Goal: Understand process/instructions

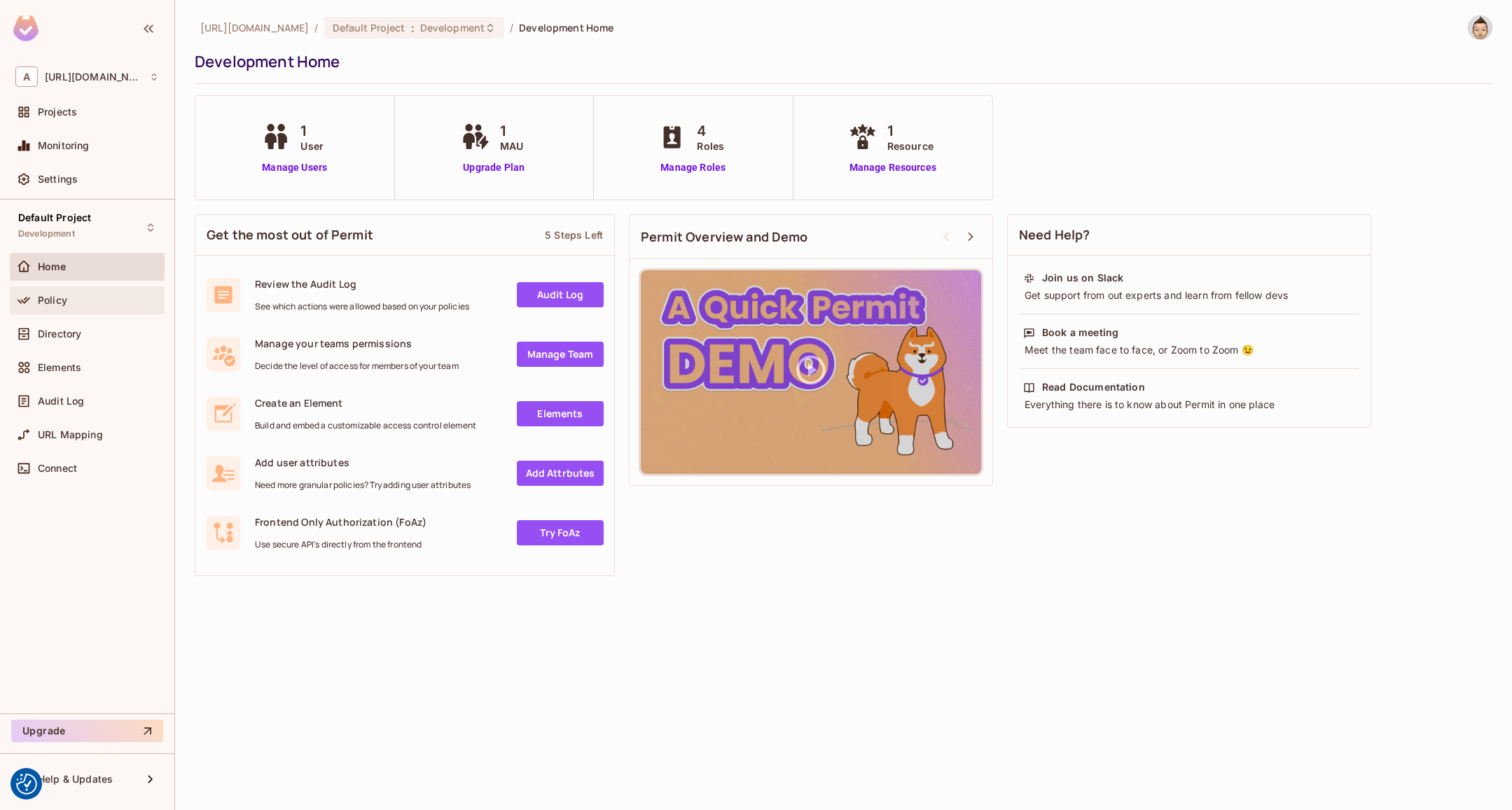
click at [41, 308] on div "Policy" at bounding box center [87, 300] width 144 height 17
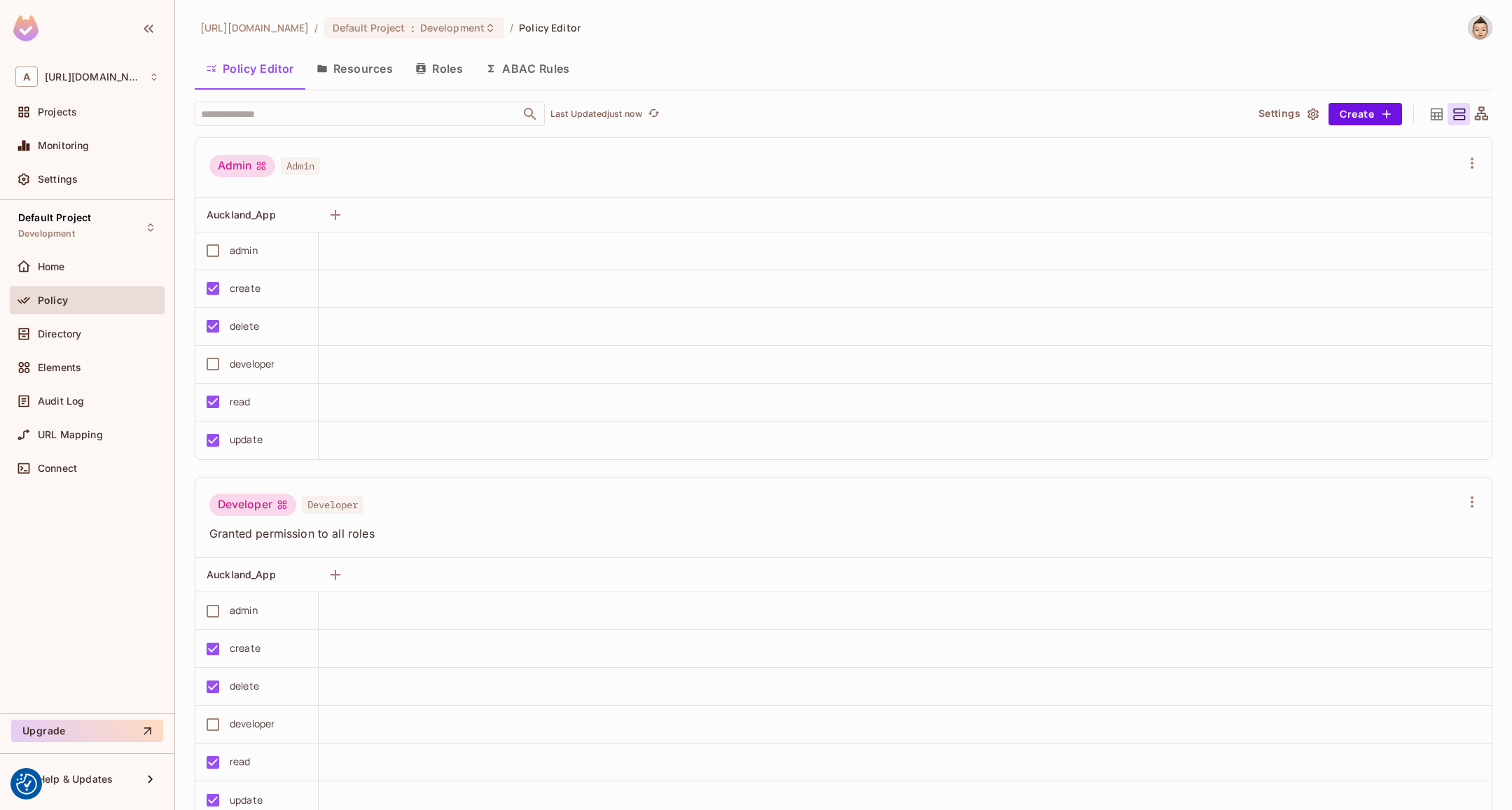
click at [350, 58] on button "Resources" at bounding box center [355, 68] width 99 height 35
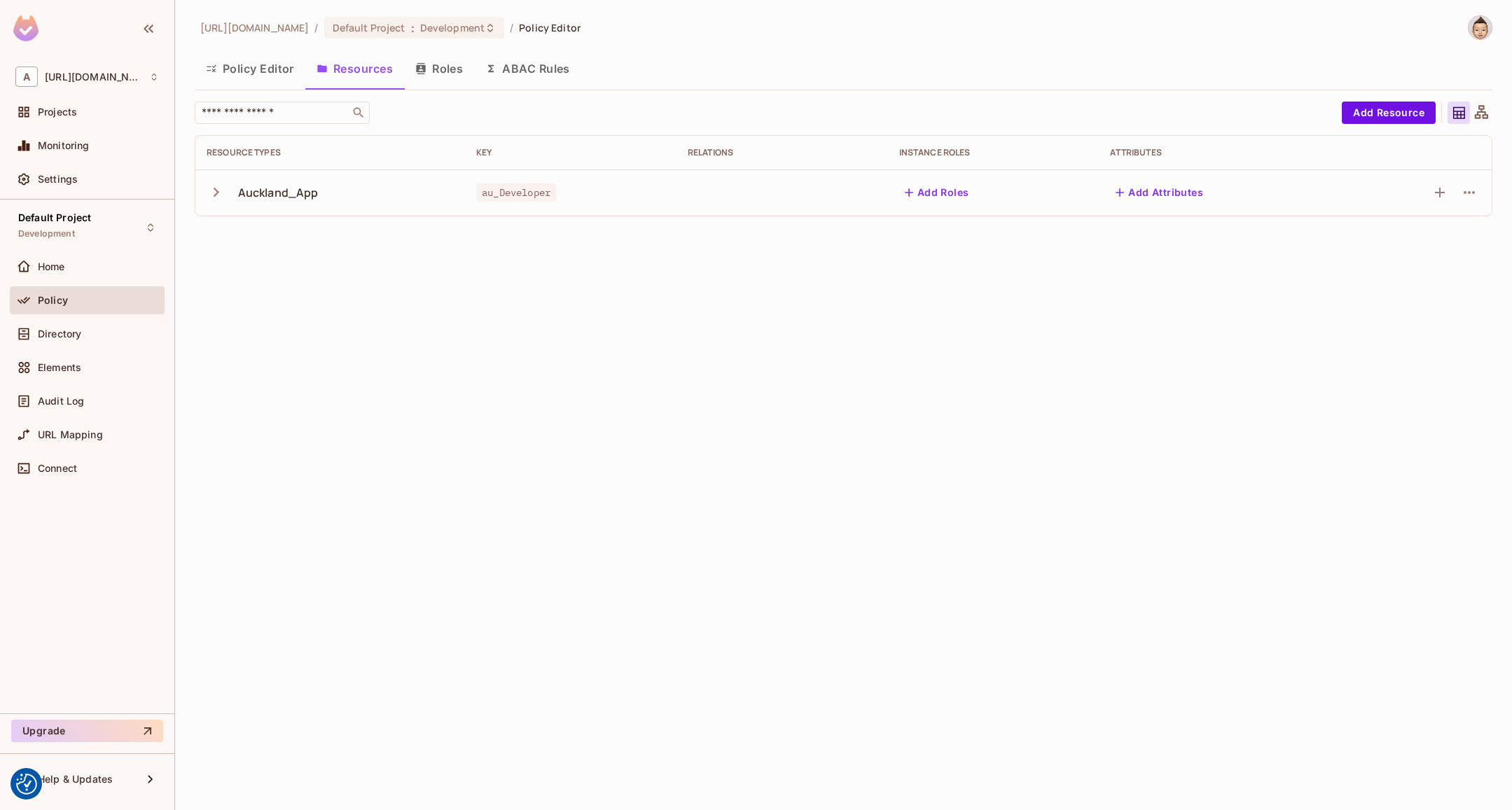
click at [435, 68] on button "Roles" at bounding box center [439, 68] width 70 height 35
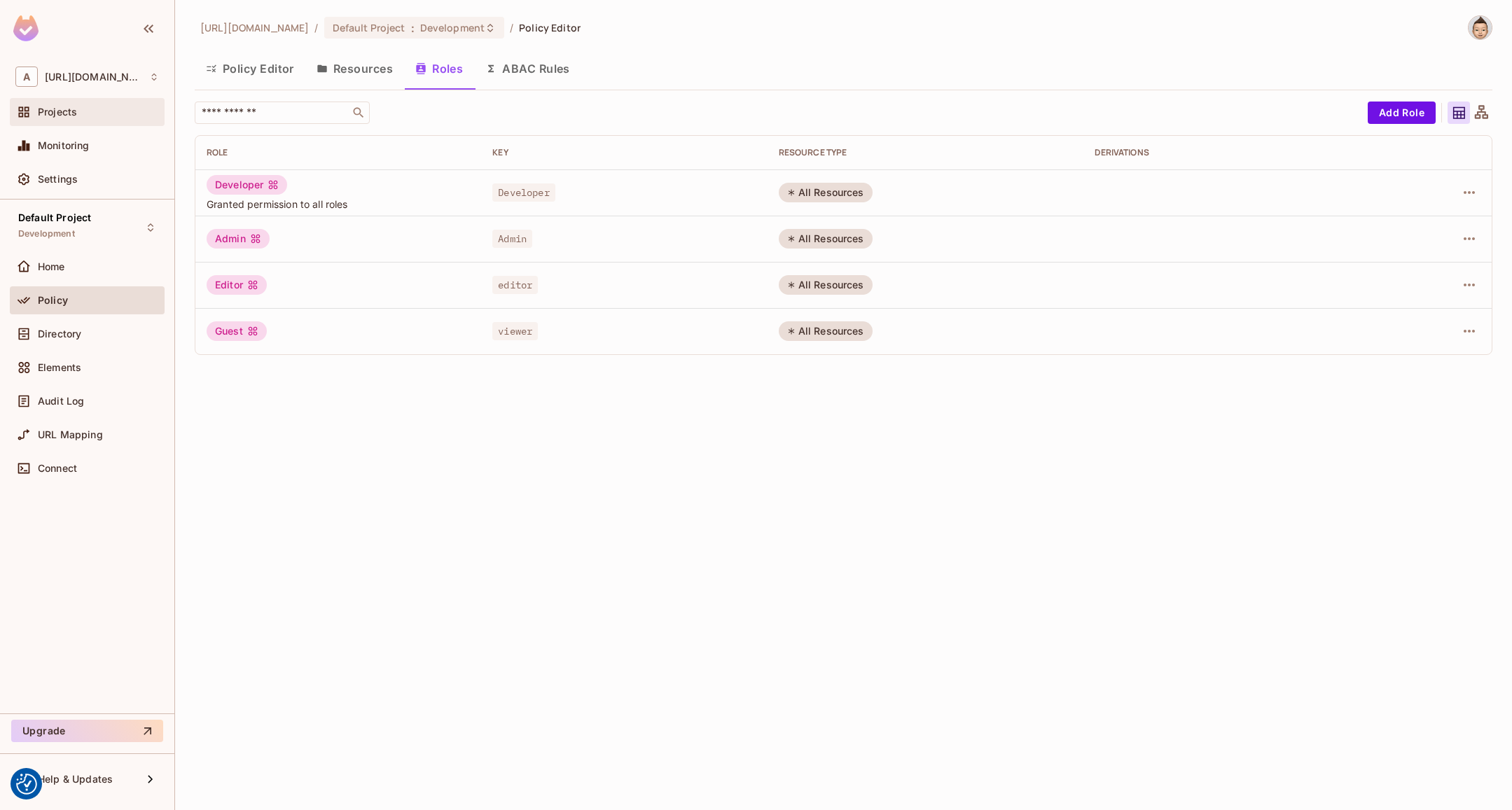
click at [79, 113] on div "Projects" at bounding box center [98, 112] width 121 height 11
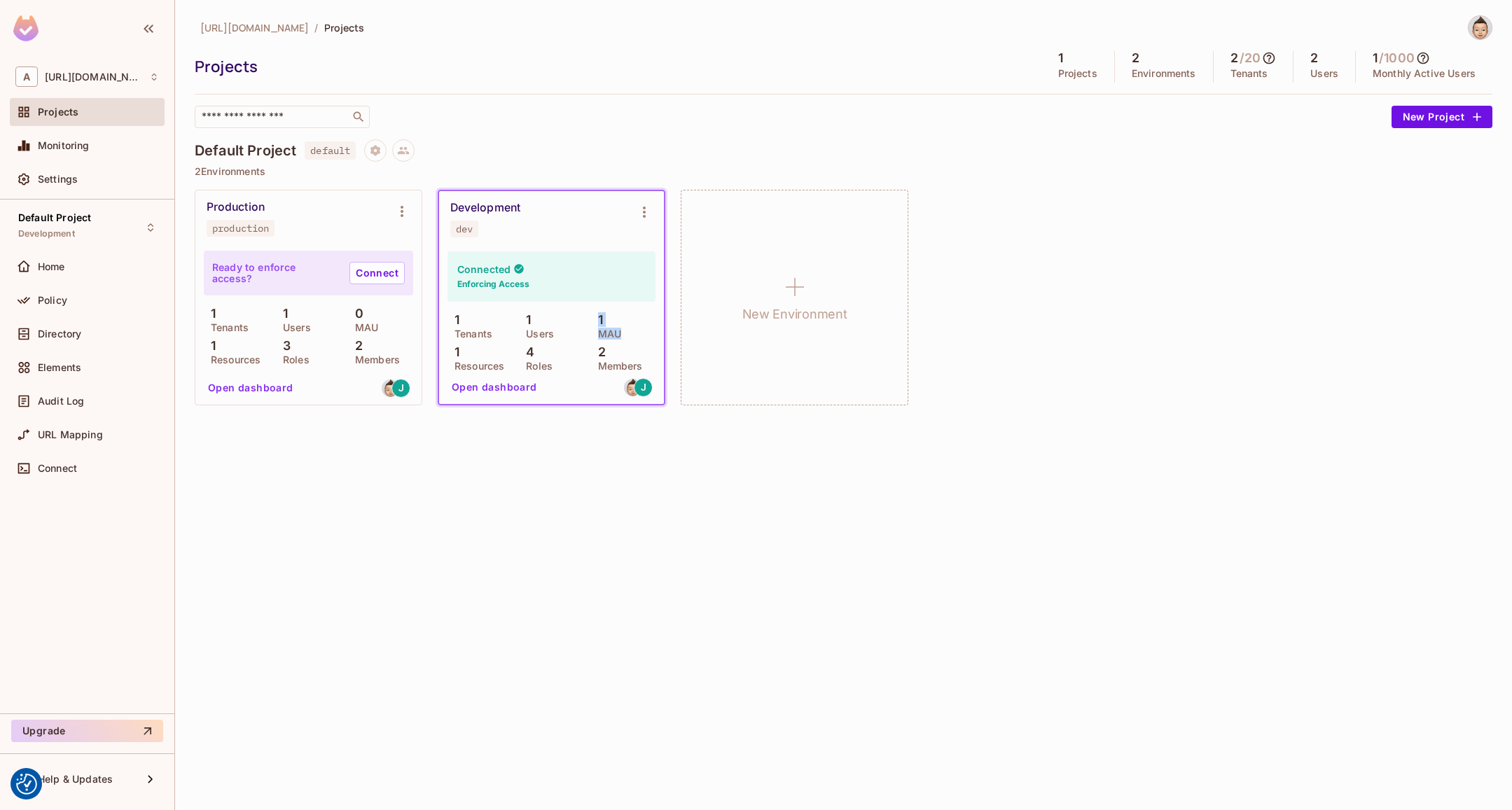
drag, startPoint x: 623, startPoint y: 334, endPoint x: 597, endPoint y: 321, distance: 29.1
click at [597, 321] on div "1 MAU" at bounding box center [622, 325] width 64 height 25
click at [37, 463] on div at bounding box center [27, 468] width 23 height 17
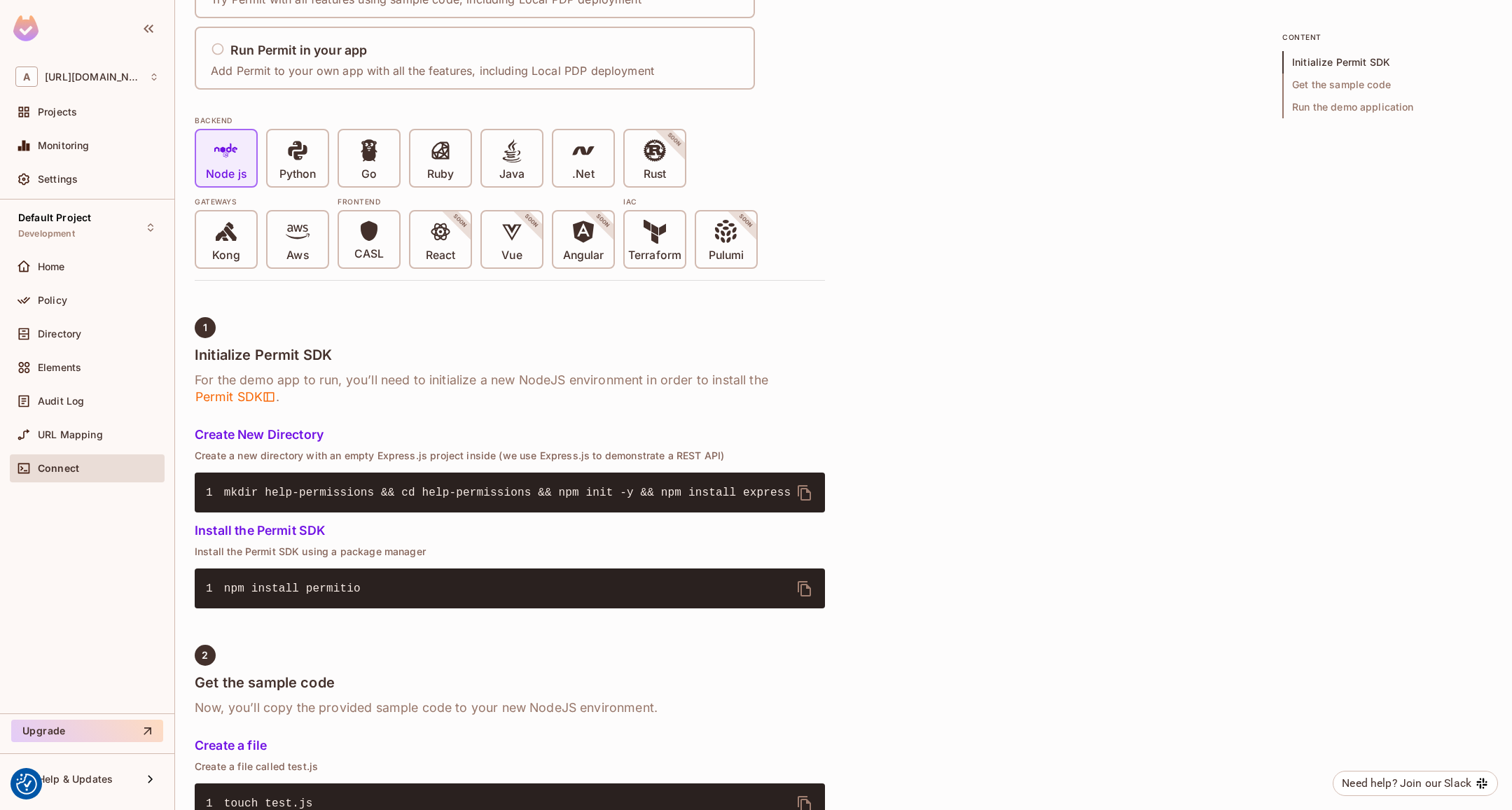
scroll to position [35, 0]
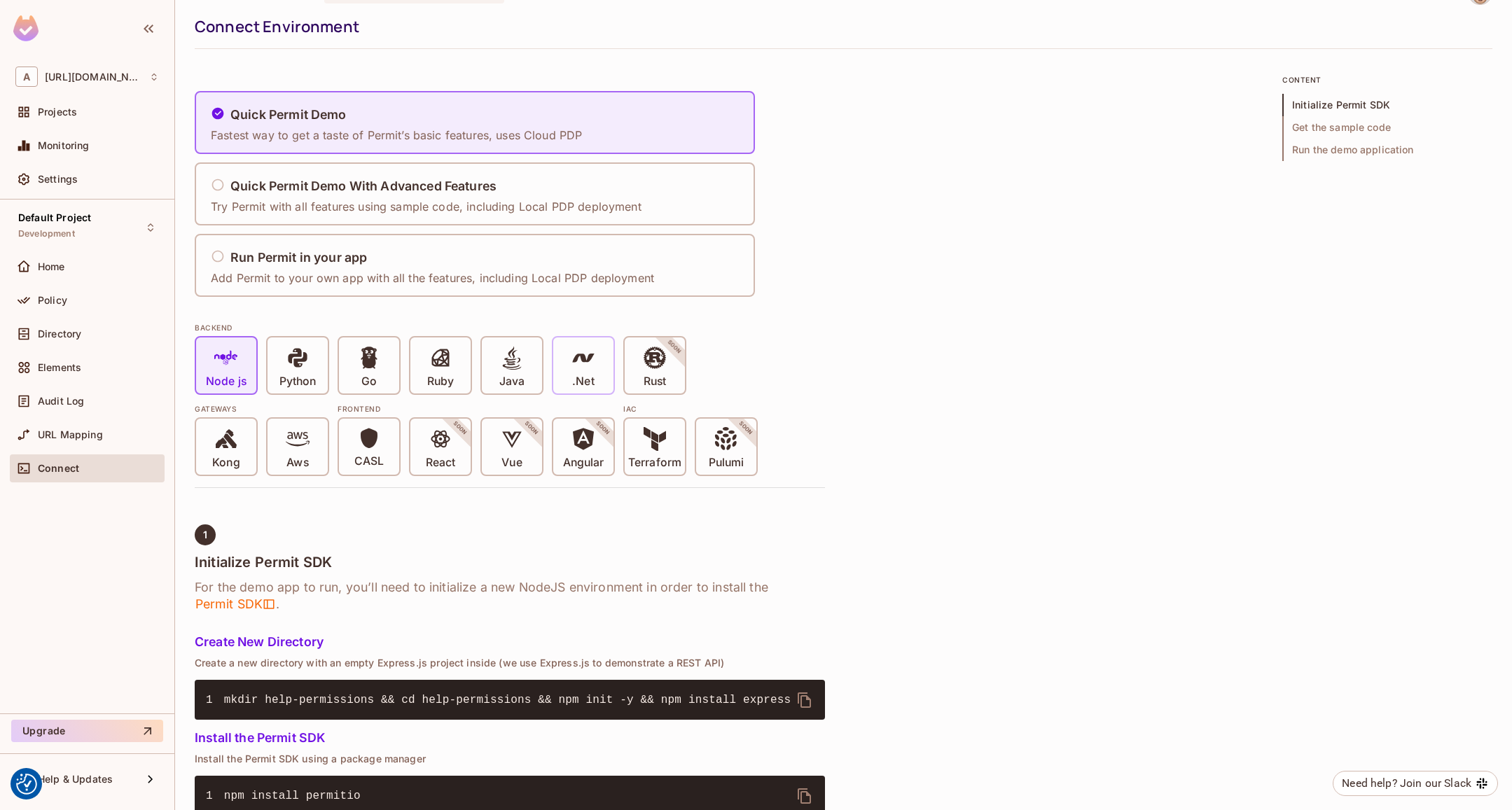
click at [570, 371] on div ".Net" at bounding box center [584, 365] width 60 height 56
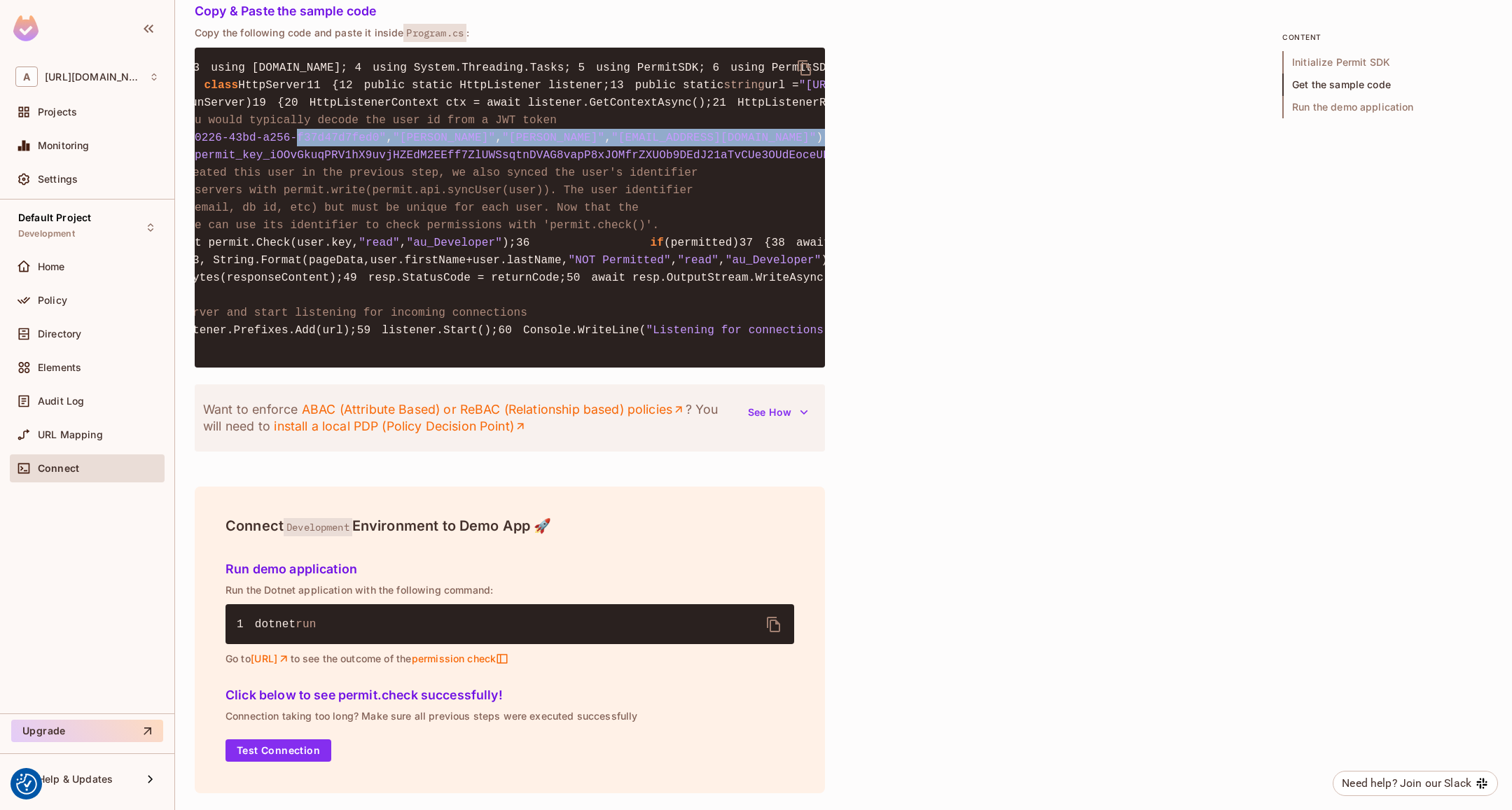
scroll to position [0, 376]
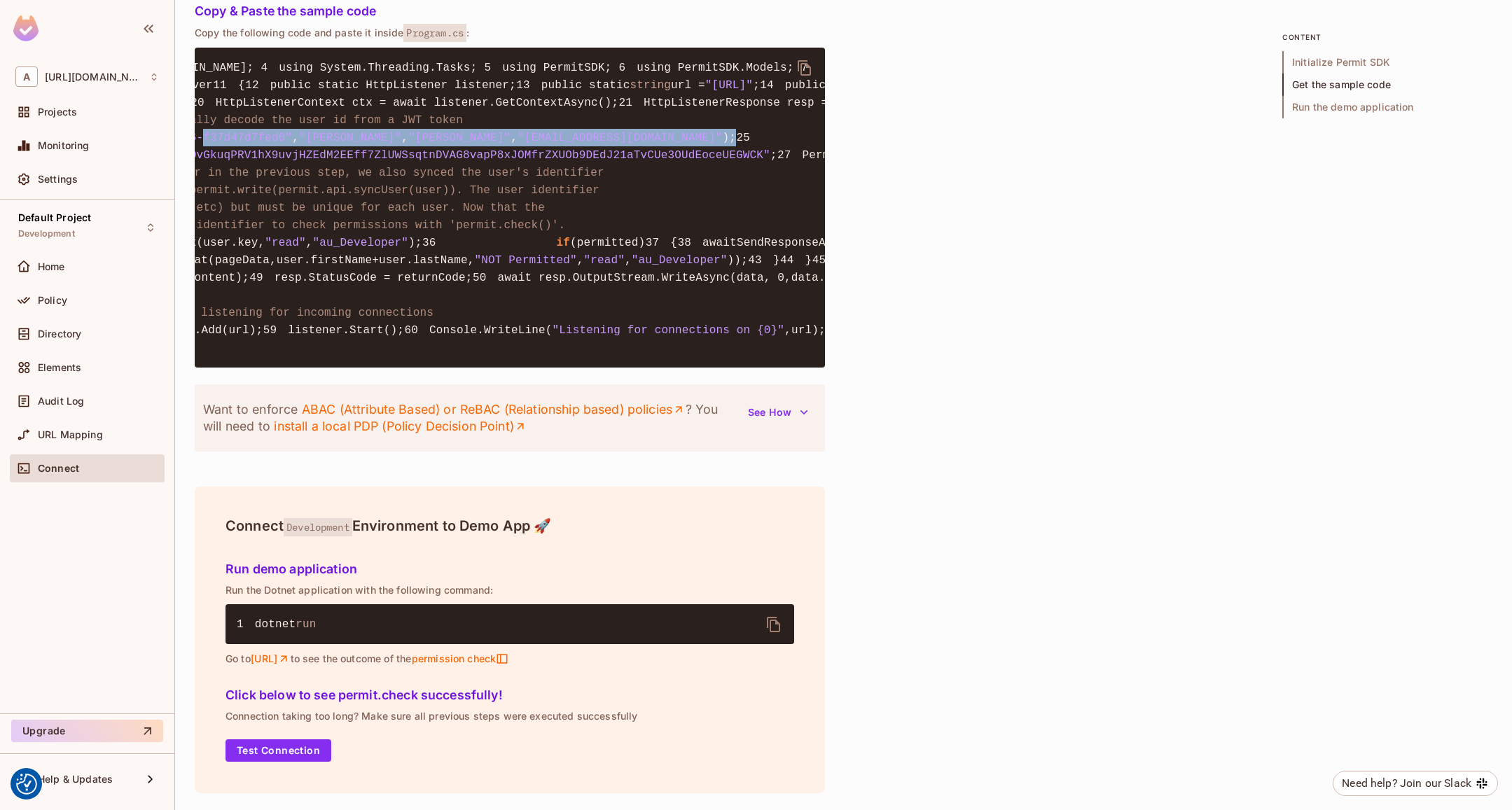
drag, startPoint x: 656, startPoint y: 274, endPoint x: 842, endPoint y: 279, distance: 186.1
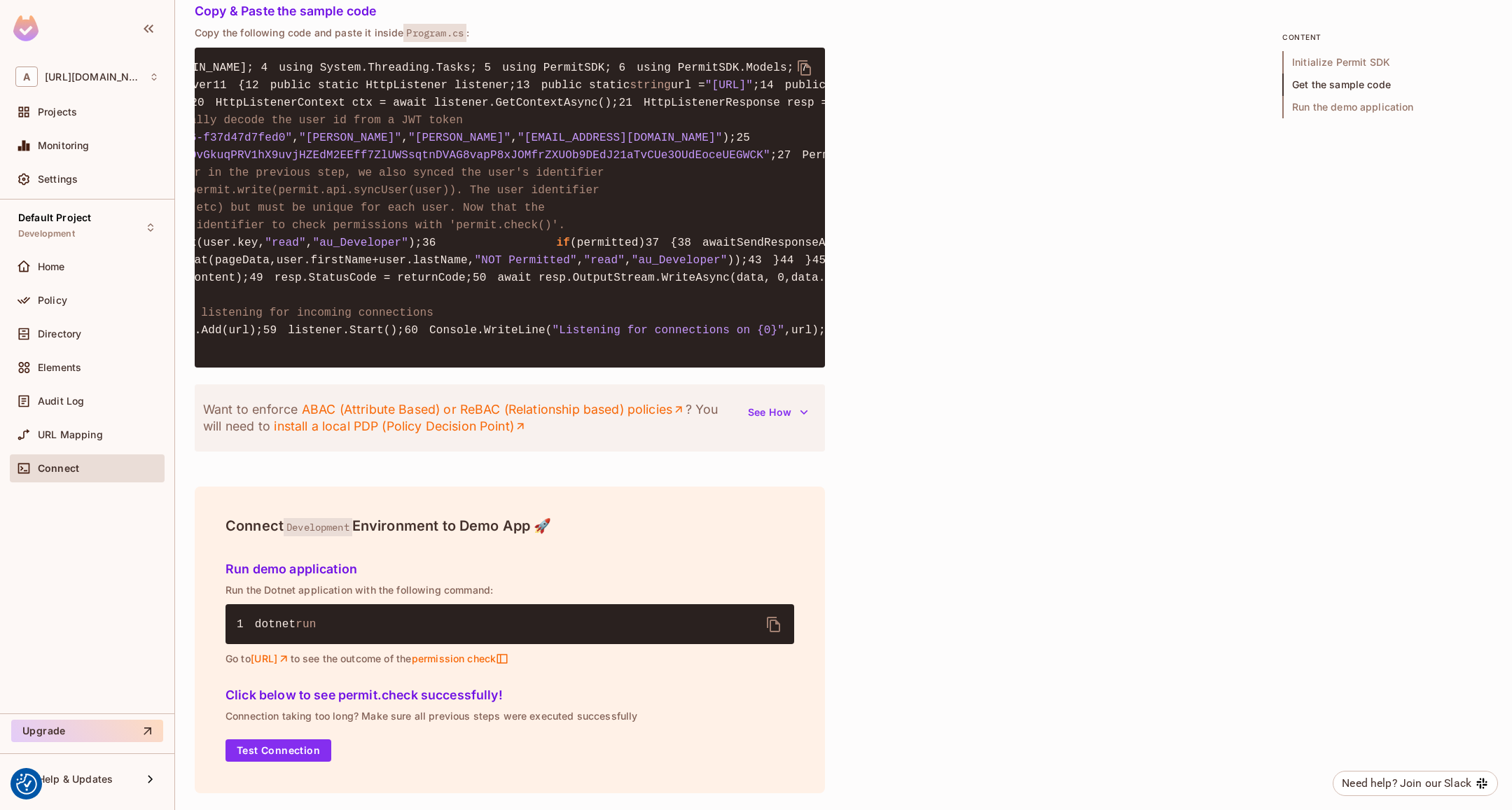
drag, startPoint x: 842, startPoint y: 279, endPoint x: 696, endPoint y: 319, distance: 151.4
click at [696, 319] on pre "1 using System; 2 using System.Text; 3 using [DOMAIN_NAME]; 4 using System.Thre…" at bounding box center [510, 208] width 631 height 320
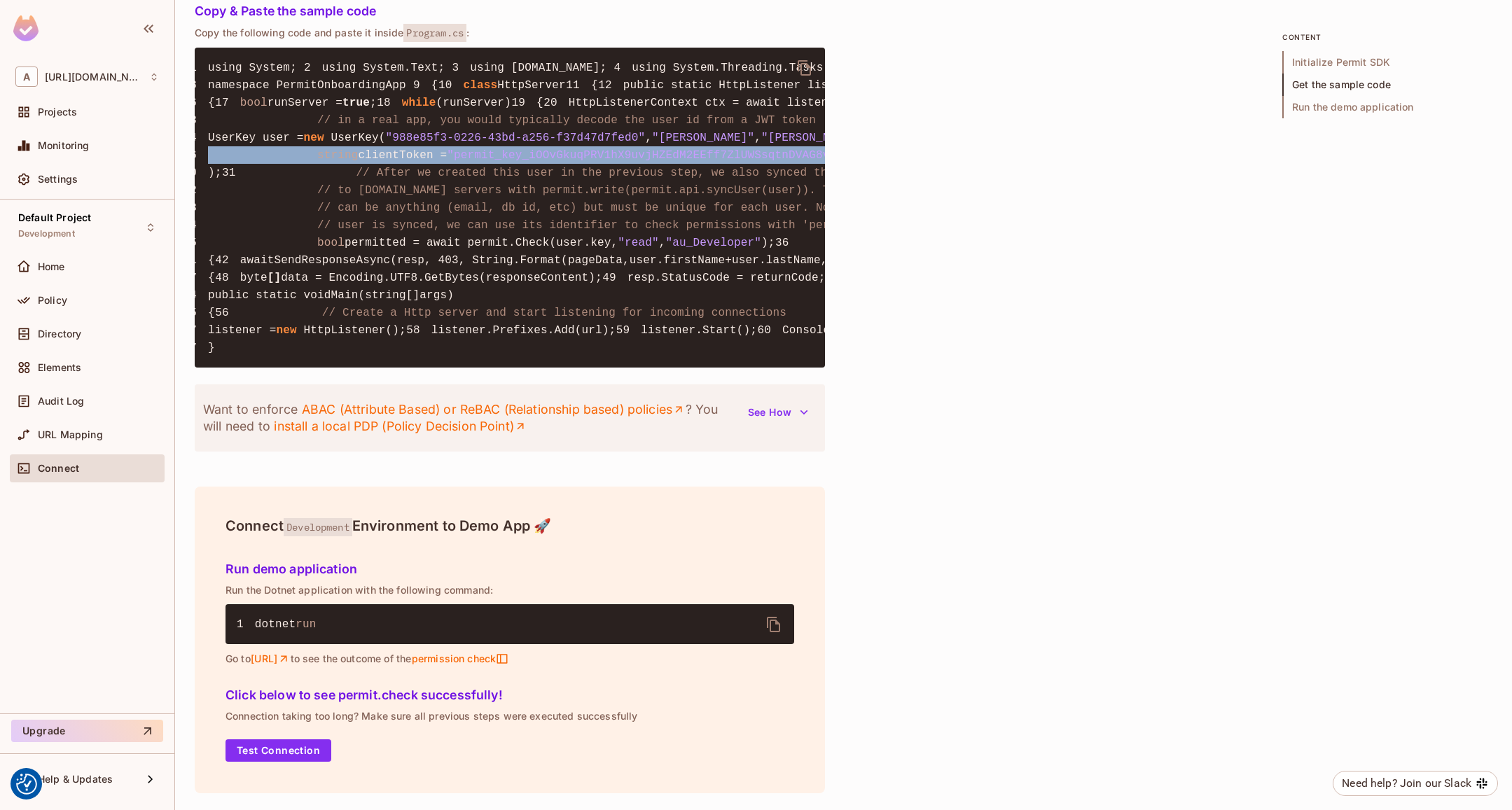
scroll to position [0, 0]
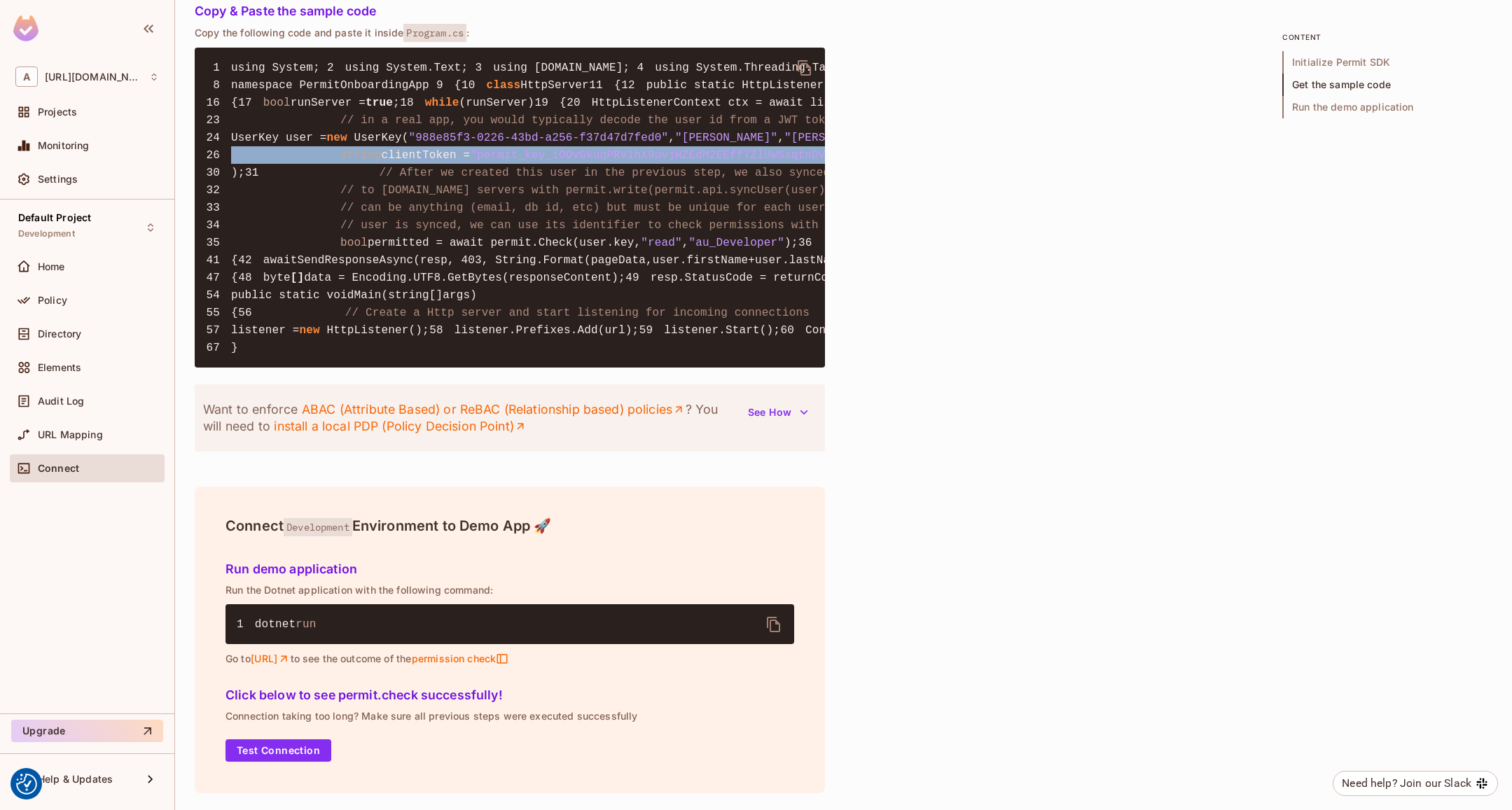
drag, startPoint x: 718, startPoint y: 309, endPoint x: 194, endPoint y: 308, distance: 524.0
click at [194, 308] on div "[URL][DOMAIN_NAME] / Default Project : Development / Connect Environment Connec…" at bounding box center [843, 405] width 1337 height 810
drag, startPoint x: 356, startPoint y: 322, endPoint x: 669, endPoint y: 322, distance: 313.0
click at [669, 322] on code "1 using System; 2 using System.Text; 3 using [DOMAIN_NAME]; 4 using System.Thre…" at bounding box center [1156, 208] width 1900 height 293
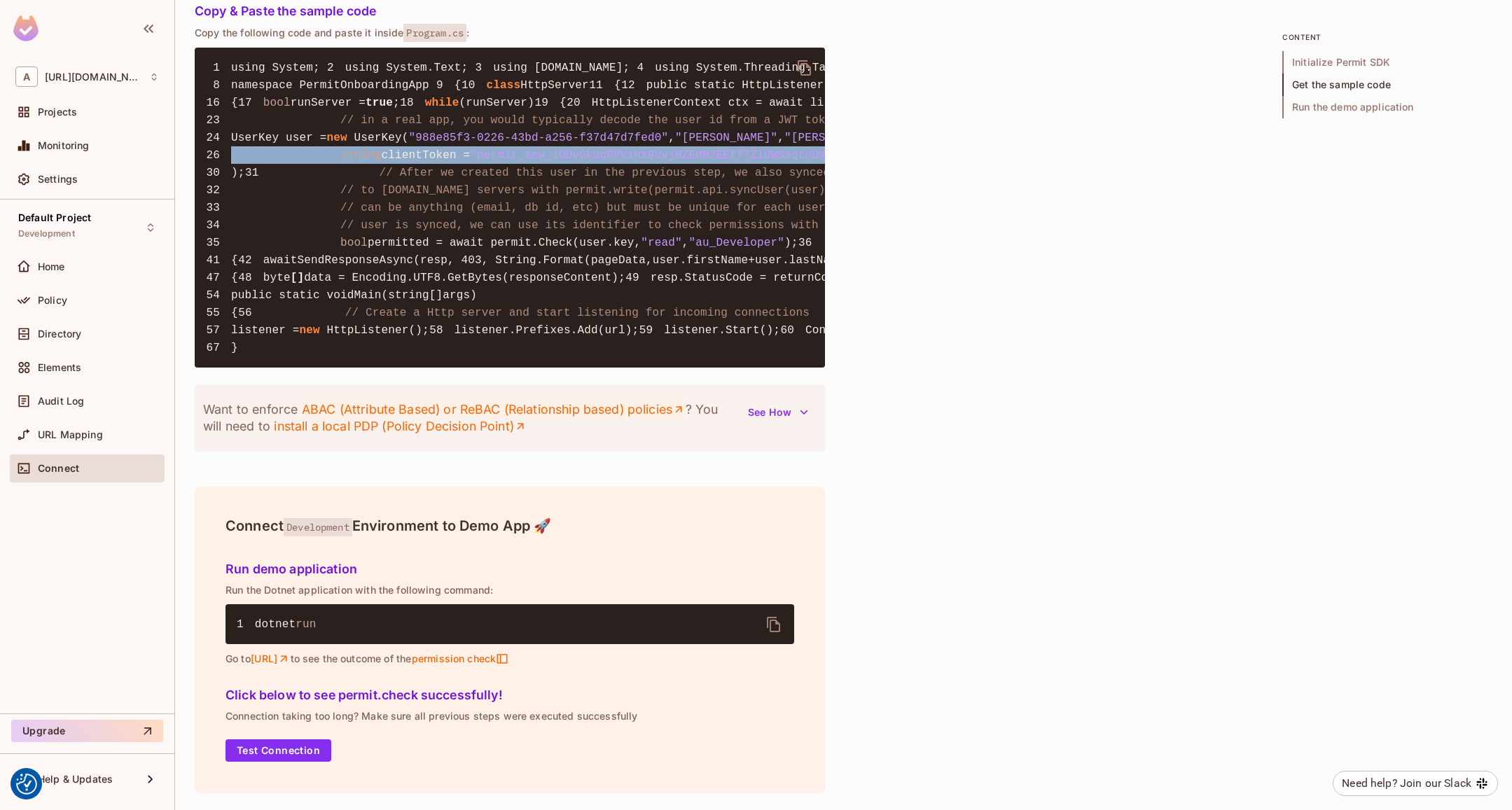
scroll to position [1814, 0]
click at [269, 748] on button "Test Connection" at bounding box center [278, 751] width 106 height 23
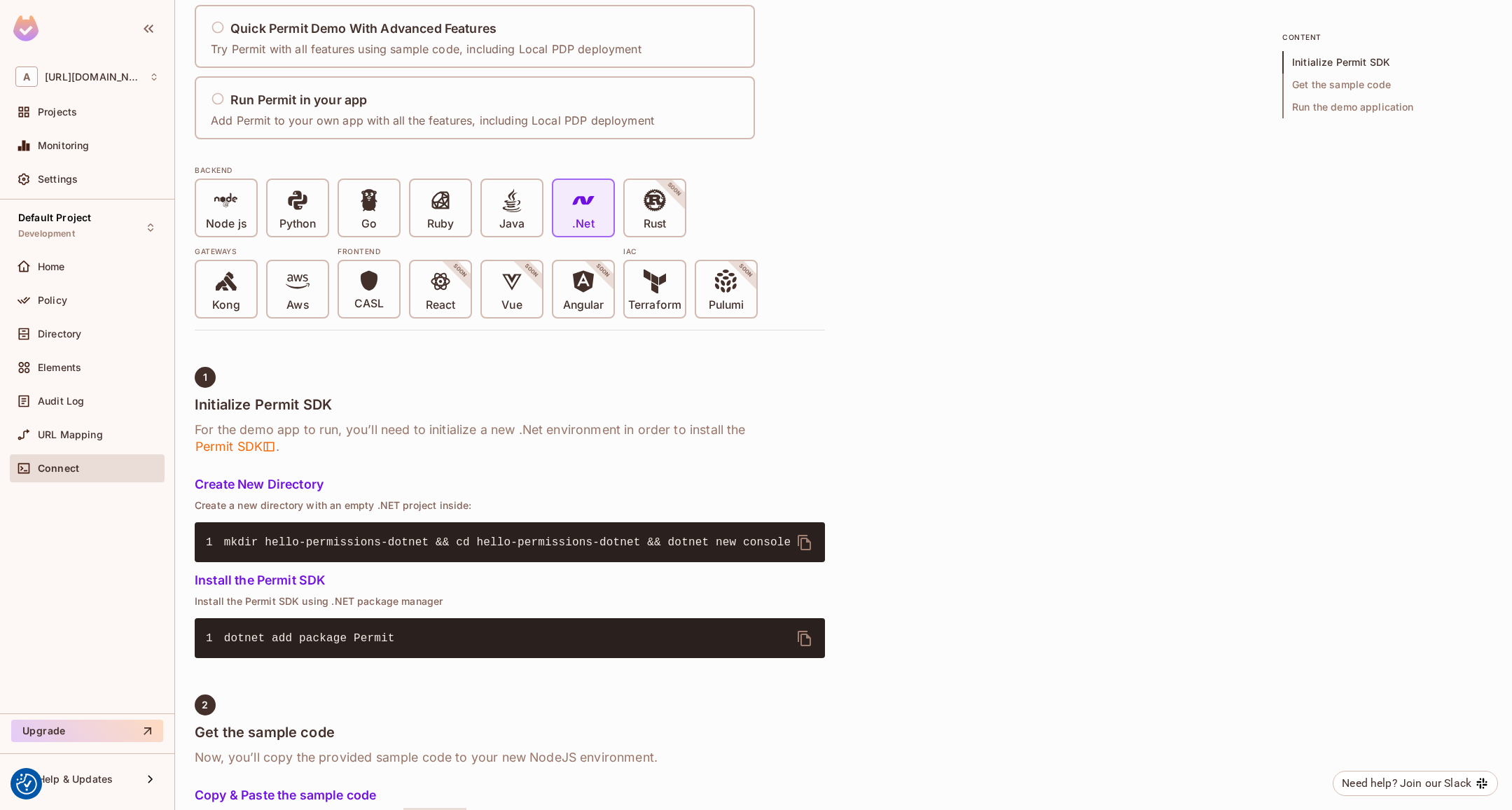
scroll to position [0, 0]
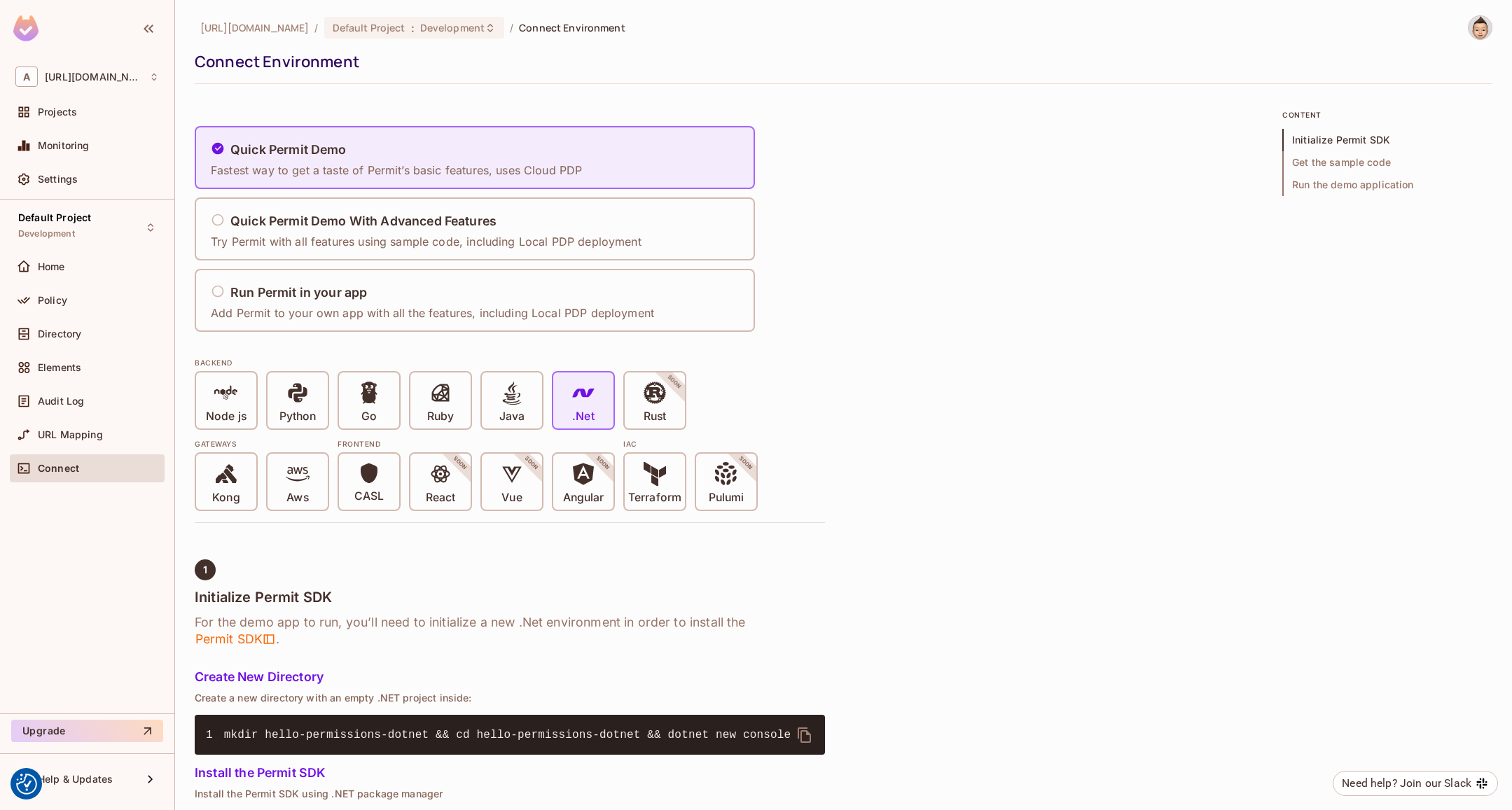
click at [59, 33] on div at bounding box center [87, 30] width 174 height 61
click at [64, 115] on span "Projects" at bounding box center [58, 112] width 39 height 11
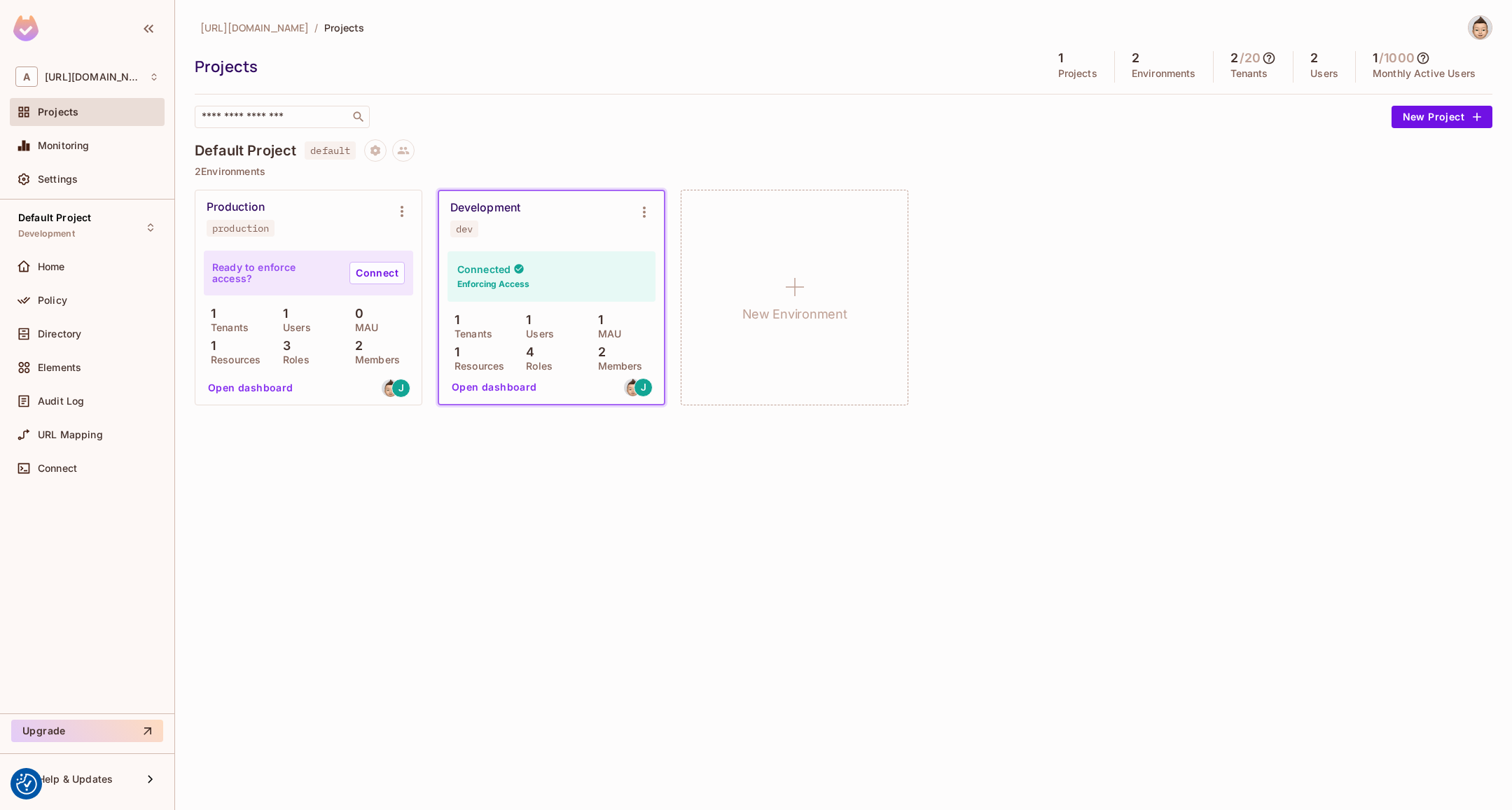
drag, startPoint x: 45, startPoint y: 212, endPoint x: 262, endPoint y: 704, distance: 537.7
click at [299, 710] on div "[URL][DOMAIN_NAME] / Projects Projects 1 Projects 2 Environments 2 / 20 Tenants…" at bounding box center [843, 405] width 1337 height 810
click at [86, 777] on span "Help & Updates" at bounding box center [75, 780] width 75 height 11
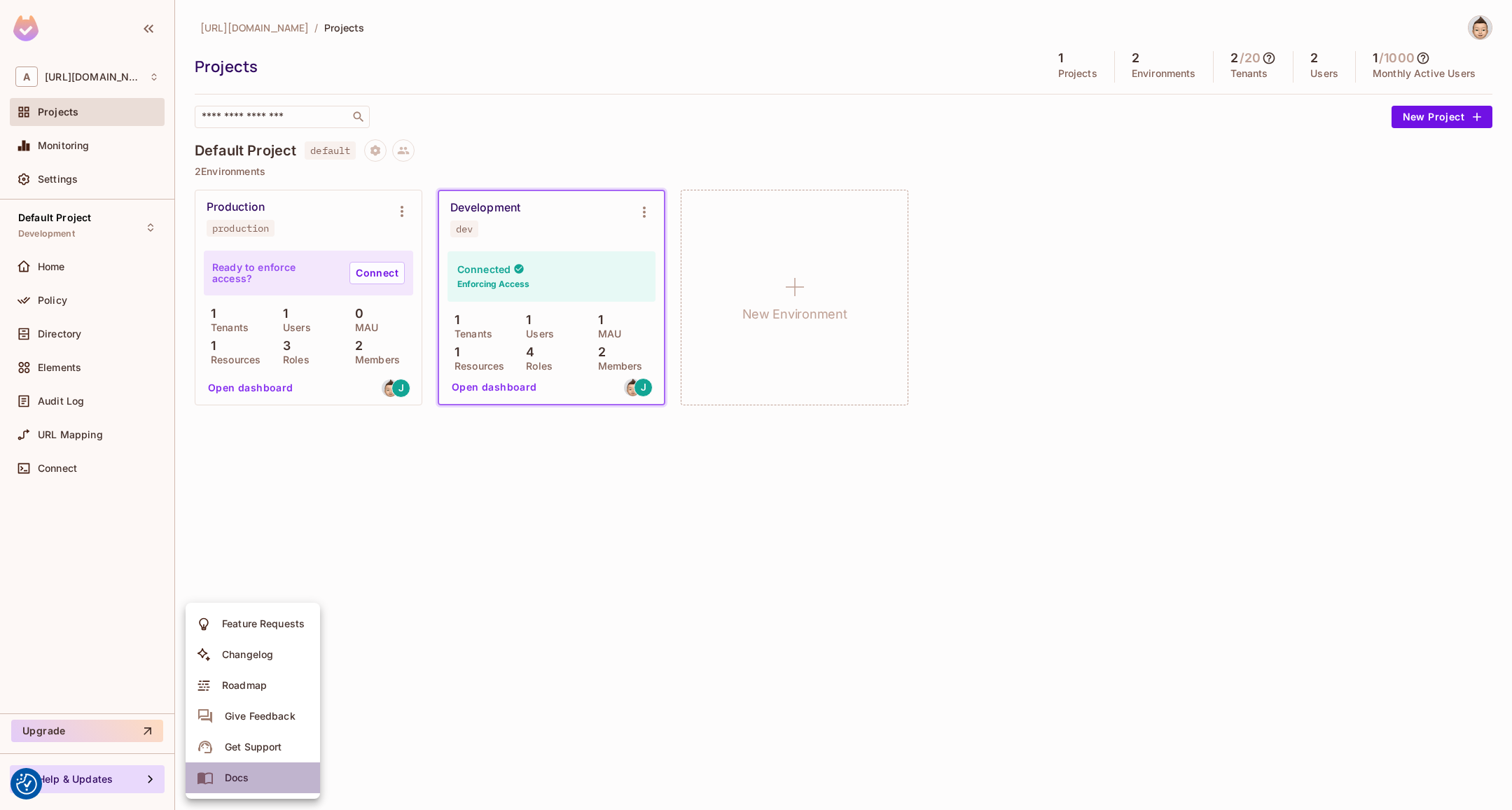
click at [243, 780] on div "Docs" at bounding box center [237, 778] width 24 height 14
